Goal: Information Seeking & Learning: Check status

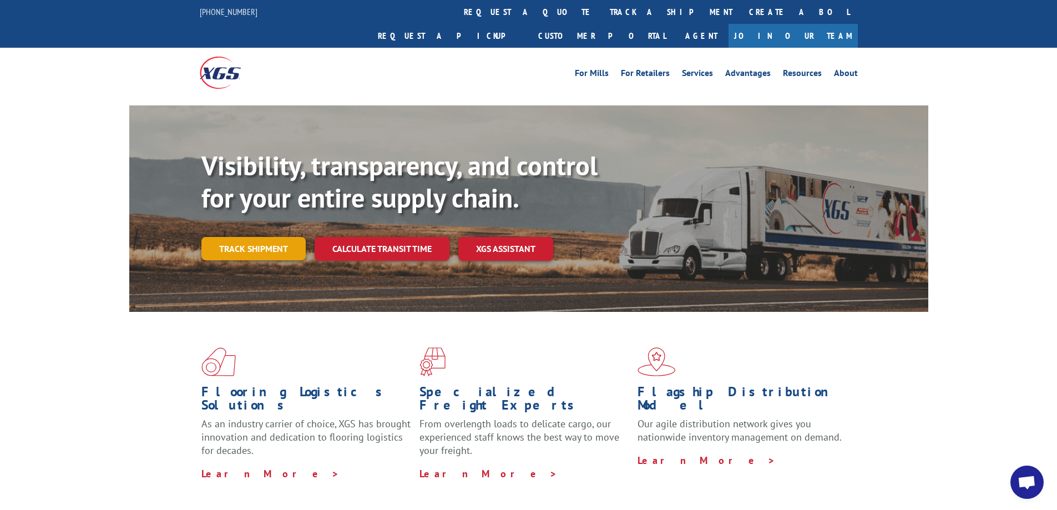
click at [279, 237] on link "Track shipment" at bounding box center [253, 248] width 104 height 23
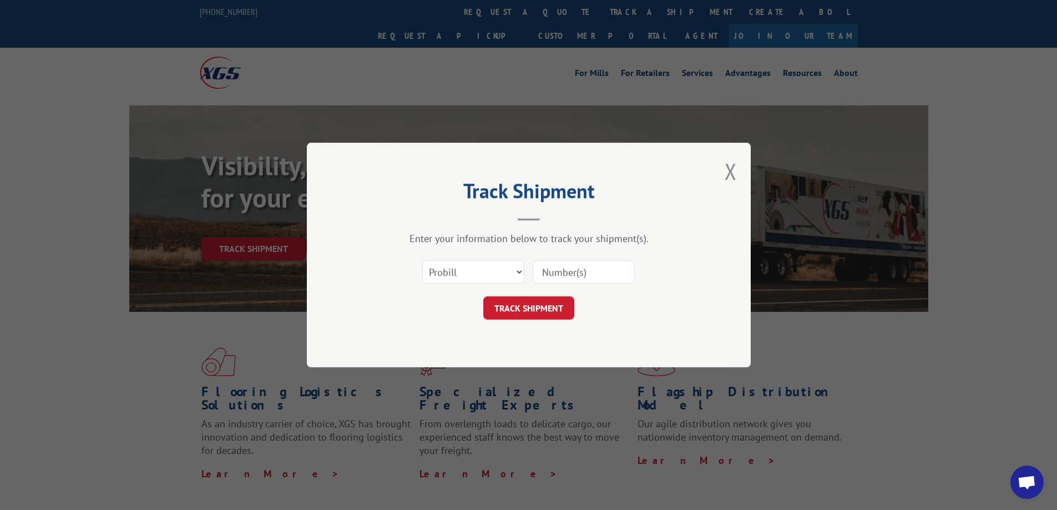
click at [569, 273] on input at bounding box center [584, 271] width 102 height 23
click at [494, 276] on select "Select category... Probill BOL PO" at bounding box center [473, 271] width 102 height 23
click at [599, 275] on input at bounding box center [584, 271] width 102 height 23
type input "17685436"
click at [549, 314] on button "TRACK SHIPMENT" at bounding box center [528, 307] width 91 height 23
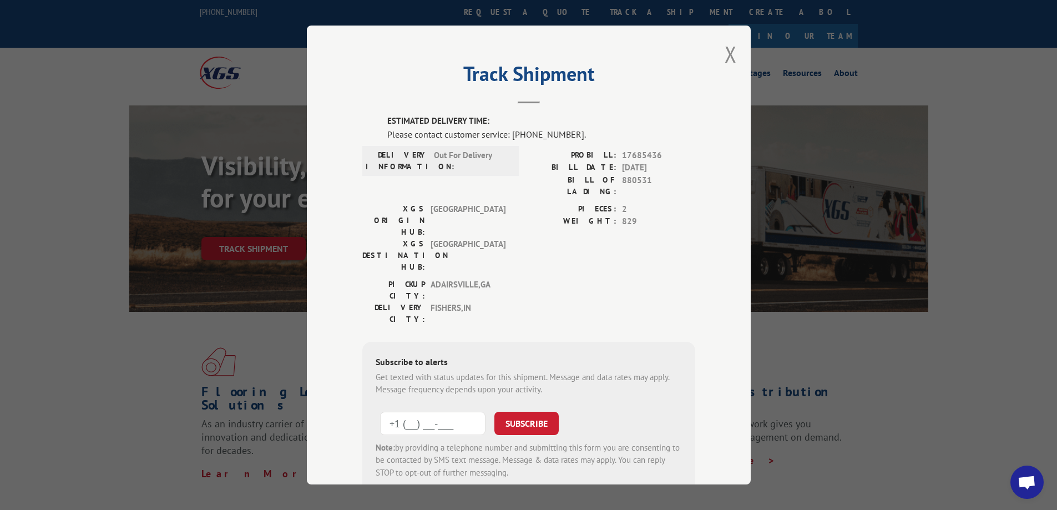
click at [449, 412] on input "+1 (___) ___-____" at bounding box center [432, 423] width 105 height 23
type input "[PHONE_NUMBER]"
click at [537, 412] on button "SUBSCRIBE" at bounding box center [526, 423] width 64 height 23
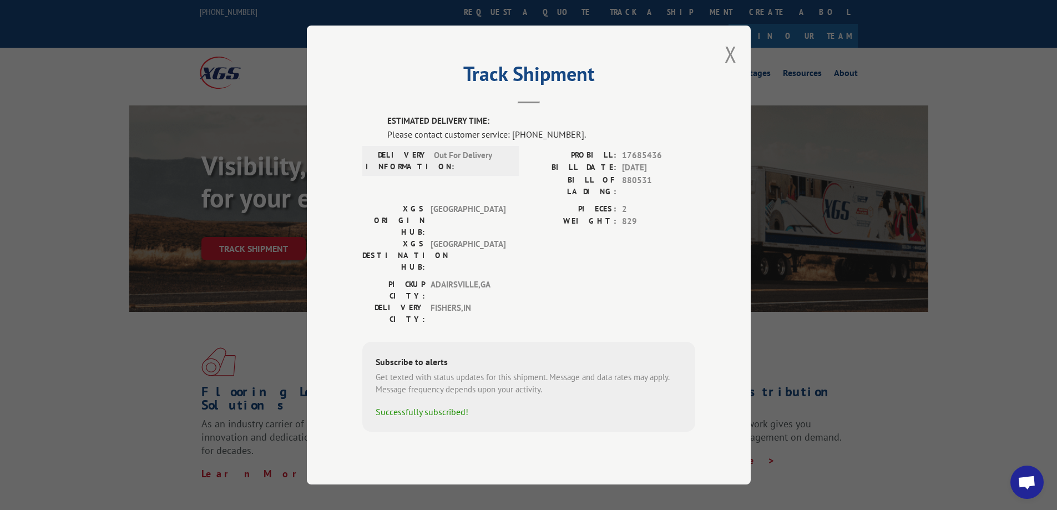
click at [235, 280] on div "Track Shipment ESTIMATED DELIVERY TIME: Please contact customer service: [PHONE…" at bounding box center [528, 255] width 1057 height 510
click at [265, 324] on div "Track Shipment ESTIMATED DELIVERY TIME: Please contact customer service: [PHONE…" at bounding box center [528, 255] width 1057 height 510
click at [727, 69] on button "Close modal" at bounding box center [731, 53] width 12 height 29
